Goal: Task Accomplishment & Management: Manage account settings

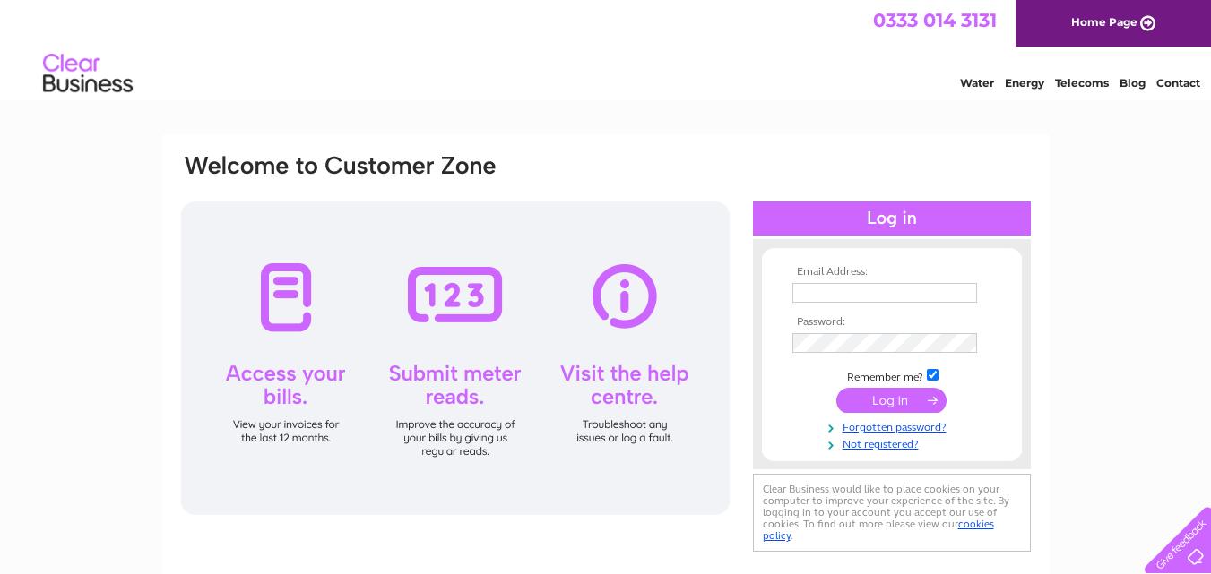
type input "david@westpointscotland.com"
click at [893, 392] on input "submit" at bounding box center [891, 400] width 110 height 25
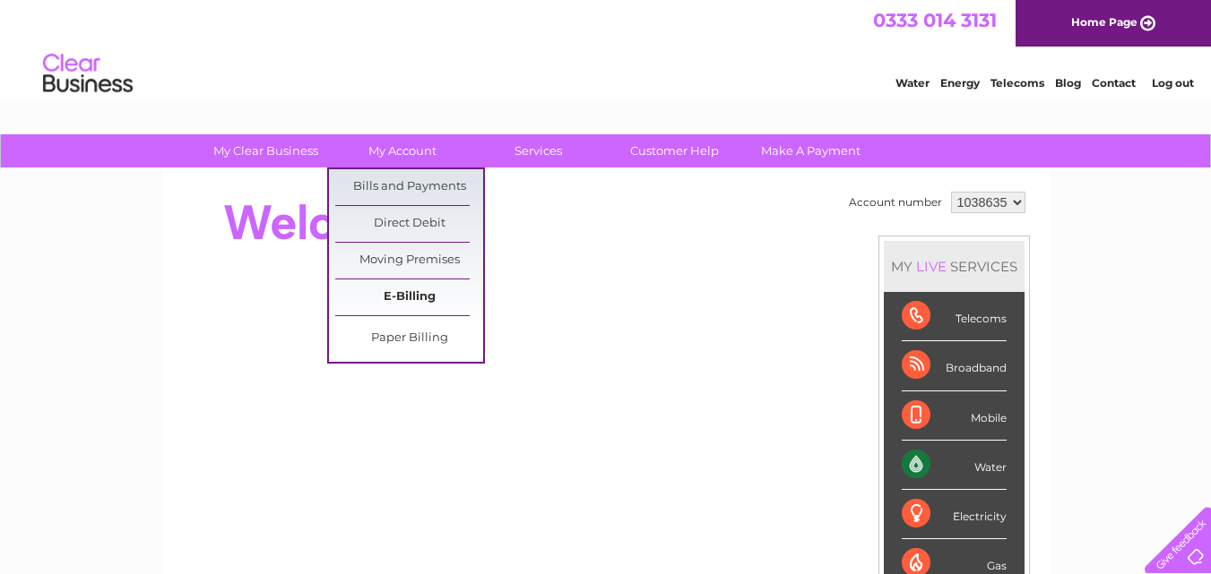
click at [401, 297] on link "E-Billing" at bounding box center [409, 298] width 148 height 36
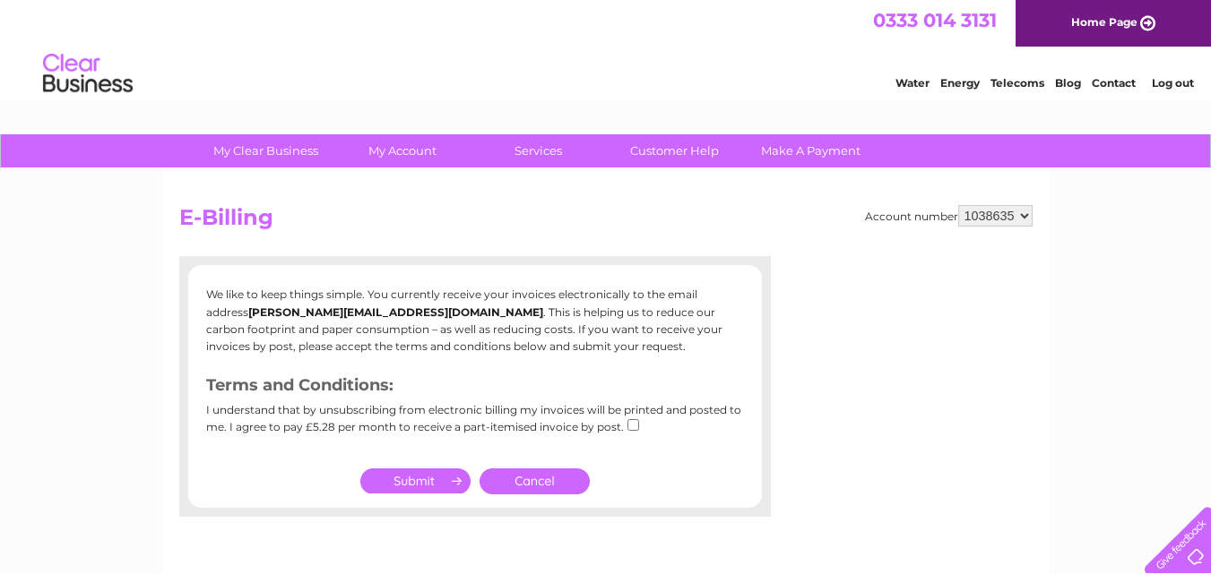
click at [555, 486] on link "Cancel" at bounding box center [534, 482] width 110 height 26
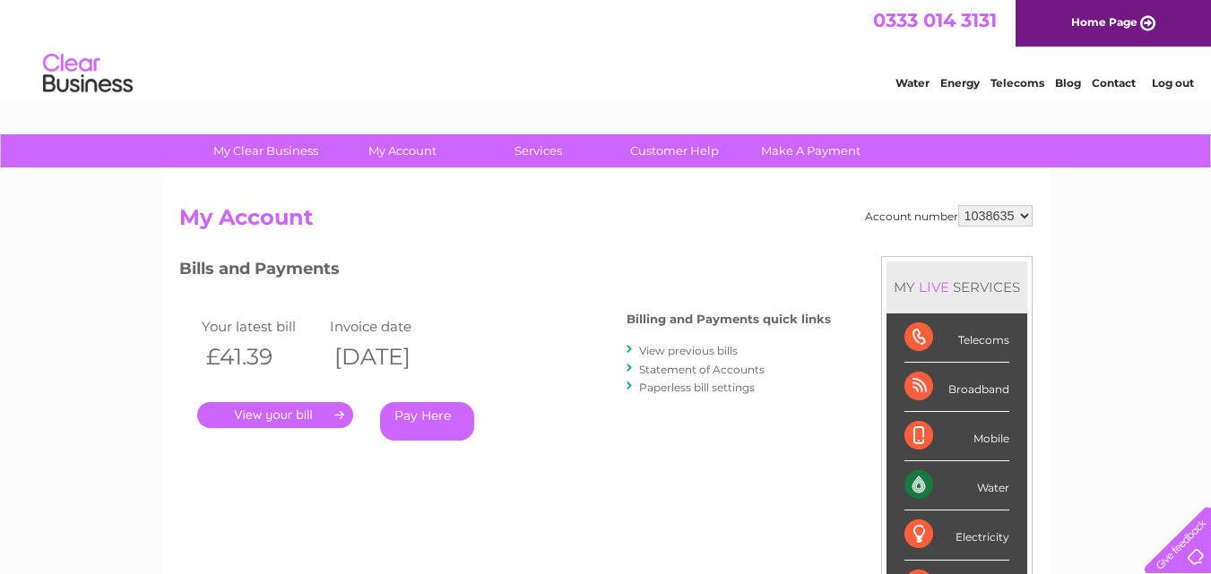
click at [303, 413] on link "." at bounding box center [275, 415] width 156 height 26
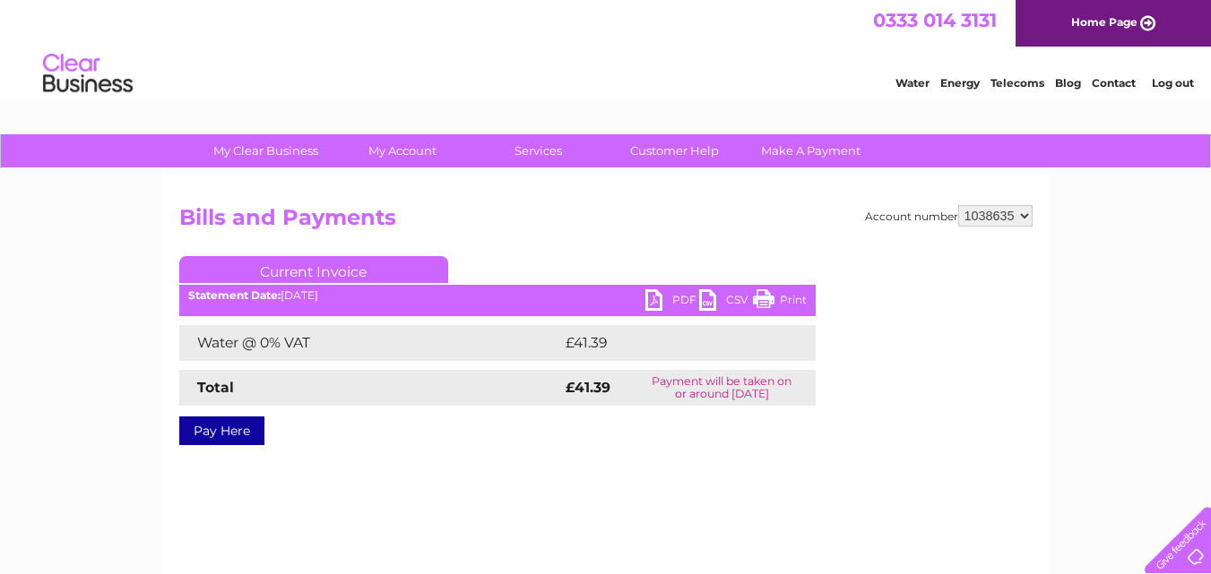
click at [793, 298] on link "Print" at bounding box center [780, 302] width 54 height 26
click at [1023, 213] on select "1038635 1069119" at bounding box center [995, 216] width 74 height 22
select select "1069119"
click at [958, 205] on select "1038635 1069119" at bounding box center [995, 216] width 74 height 22
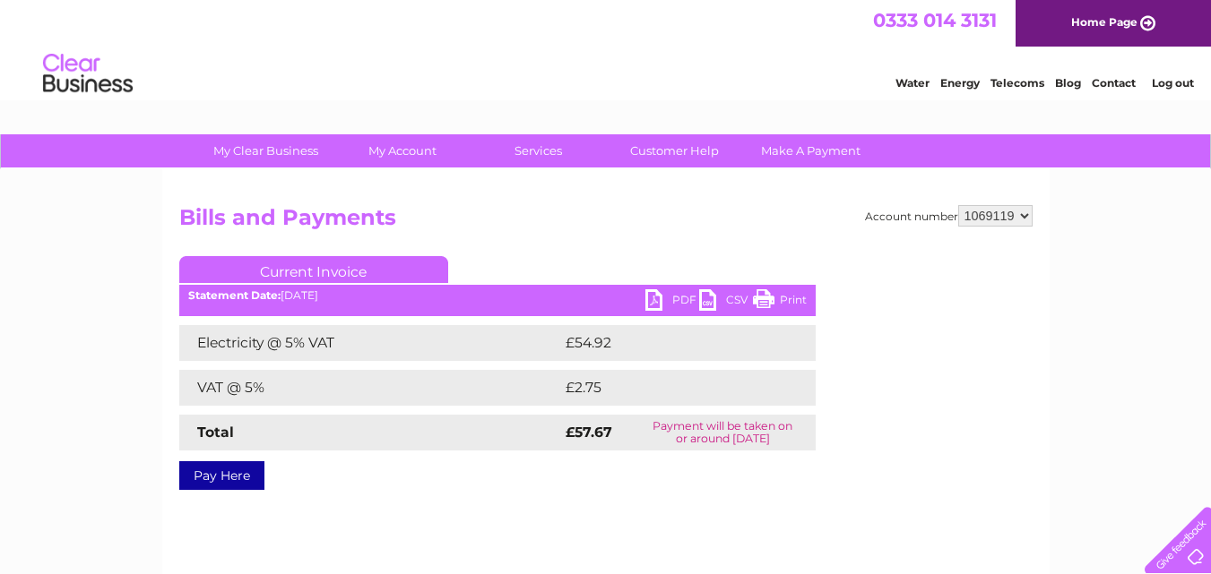
click at [770, 298] on link "Print" at bounding box center [780, 302] width 54 height 26
click at [1166, 88] on link "Log out" at bounding box center [1173, 82] width 42 height 13
